Goal: Task Accomplishment & Management: Manage account settings

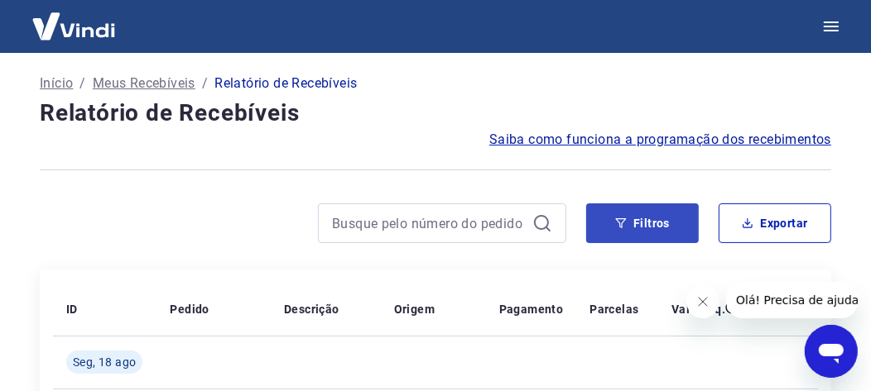
scroll to position [82, 0]
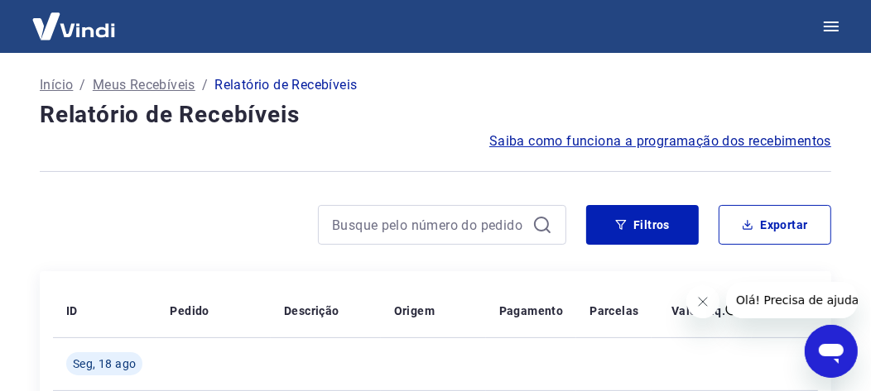
click at [131, 79] on p "Meus Recebíveis" at bounding box center [144, 85] width 103 height 20
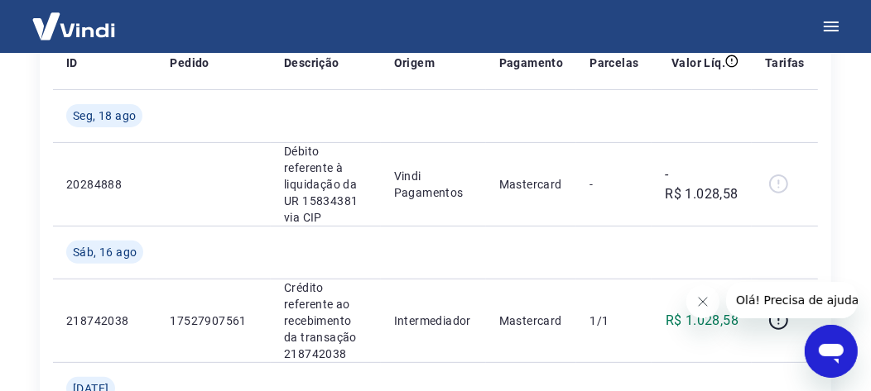
scroll to position [413, 0]
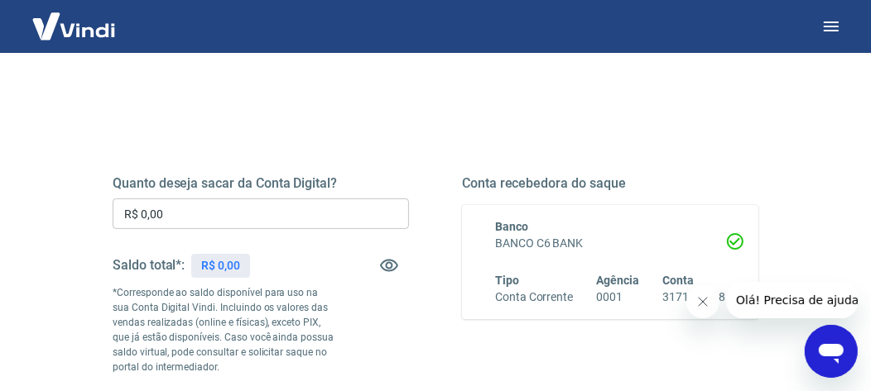
scroll to position [165, 0]
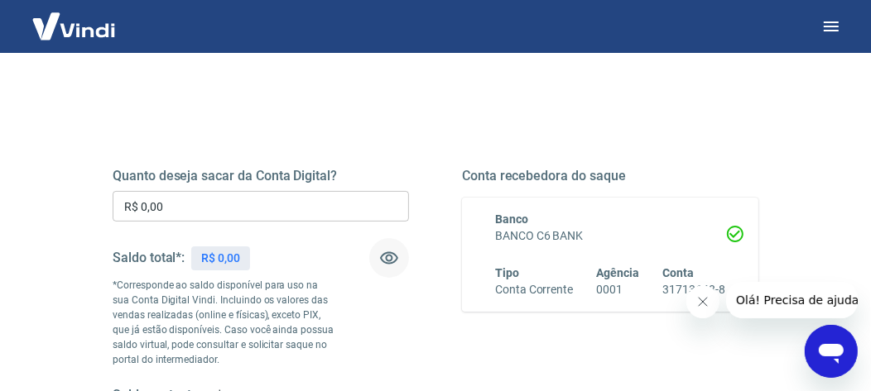
click at [389, 254] on icon "button" at bounding box center [389, 258] width 18 height 12
click at [389, 254] on icon "button" at bounding box center [389, 258] width 20 height 20
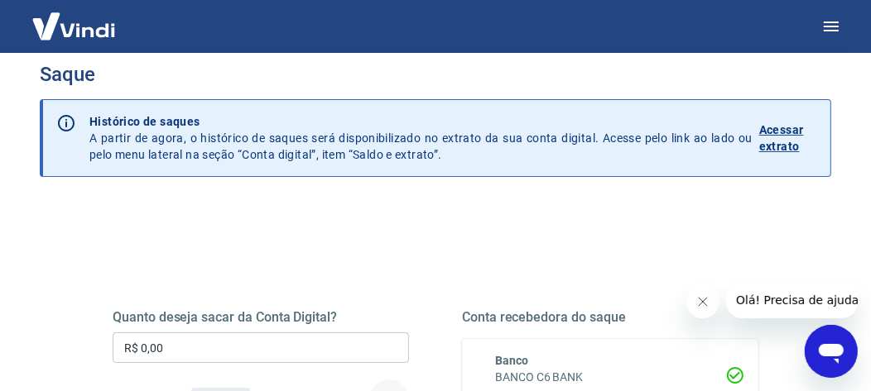
scroll to position [0, 0]
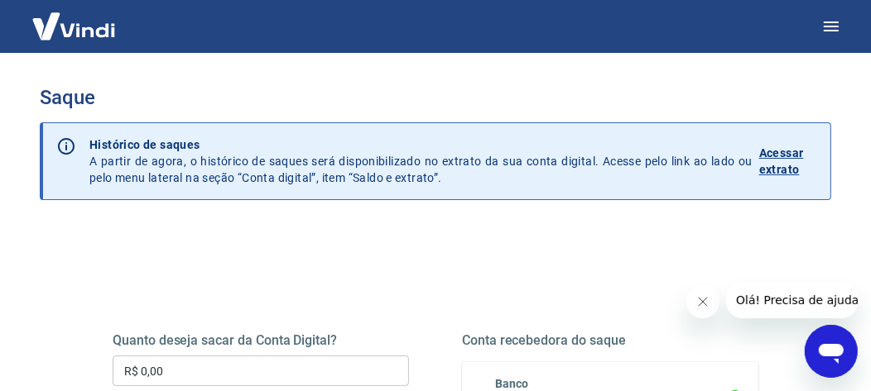
click at [777, 167] on p "Acessar extrato" at bounding box center [788, 161] width 58 height 33
